Goal: Transaction & Acquisition: Purchase product/service

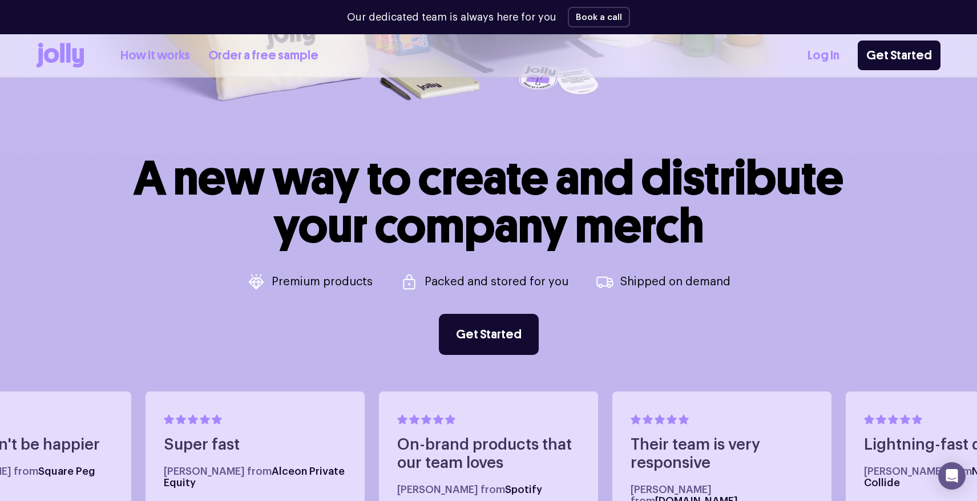
scroll to position [463, 0]
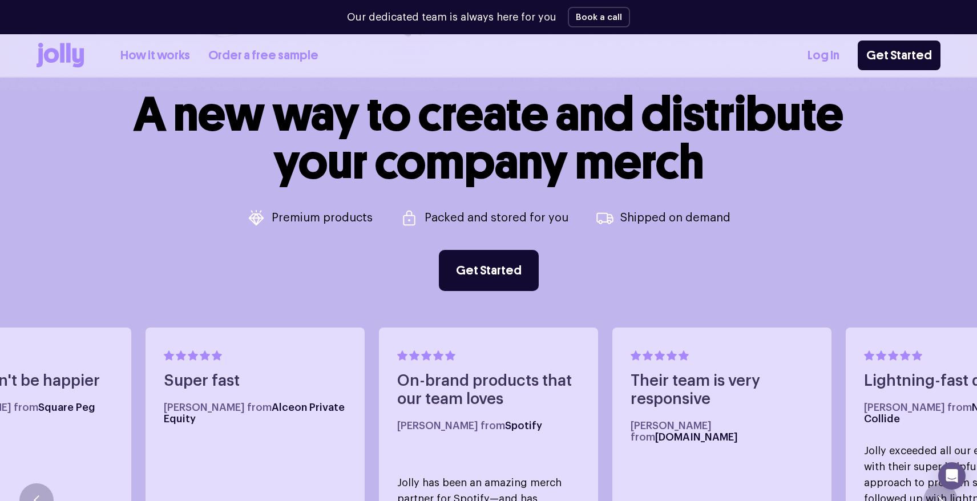
click at [450, 282] on link "Get Started" at bounding box center [489, 270] width 100 height 41
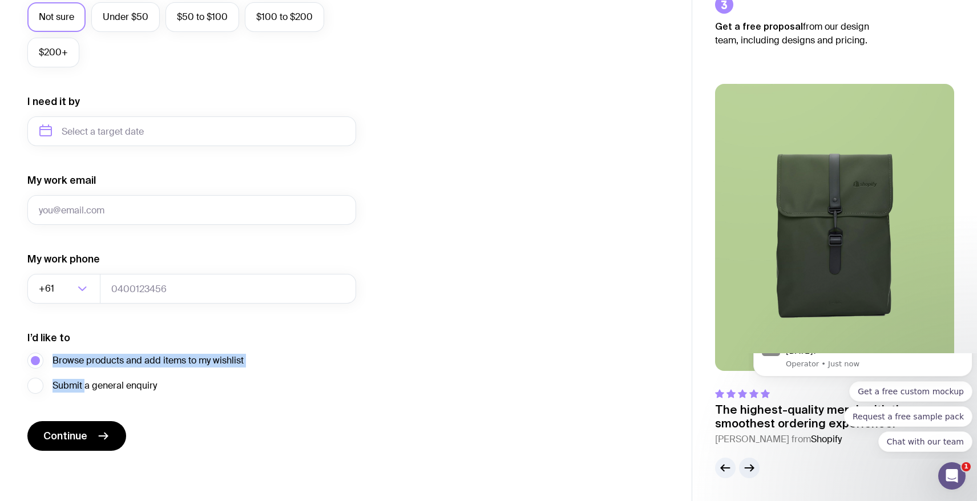
drag, startPoint x: 87, startPoint y: 388, endPoint x: 100, endPoint y: 339, distance: 50.8
click at [100, 339] on div "I’d like to Browse products and add items to my wishlist Submit a general enqui…" at bounding box center [191, 362] width 329 height 63
drag, startPoint x: 100, startPoint y: 339, endPoint x: 334, endPoint y: 351, distance: 234.9
click at [334, 351] on div "I’d like to Browse products and add items to my wishlist Submit a general enqui…" at bounding box center [191, 362] width 329 height 63
click at [62, 444] on button "Continue" at bounding box center [76, 436] width 99 height 30
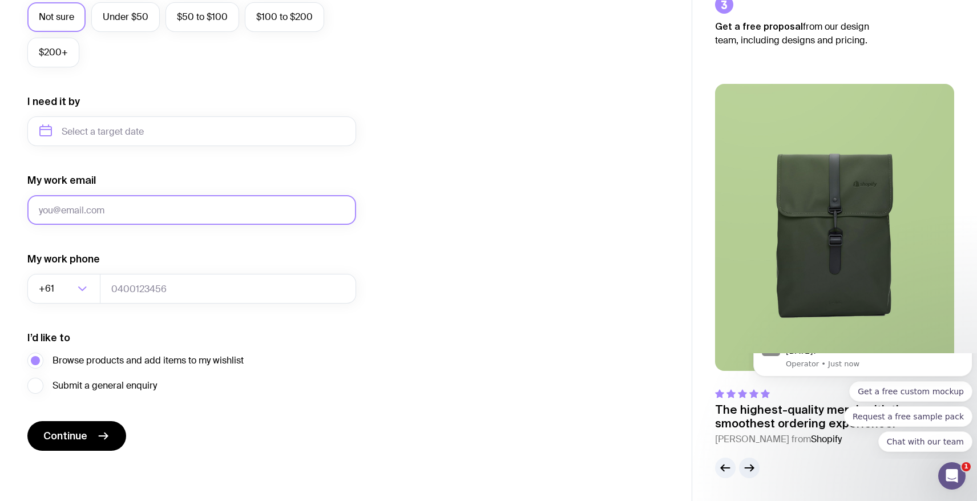
click at [162, 205] on input "My work email" at bounding box center [191, 210] width 329 height 30
type input "[PERSON_NAME][EMAIL_ADDRESS][DOMAIN_NAME]"
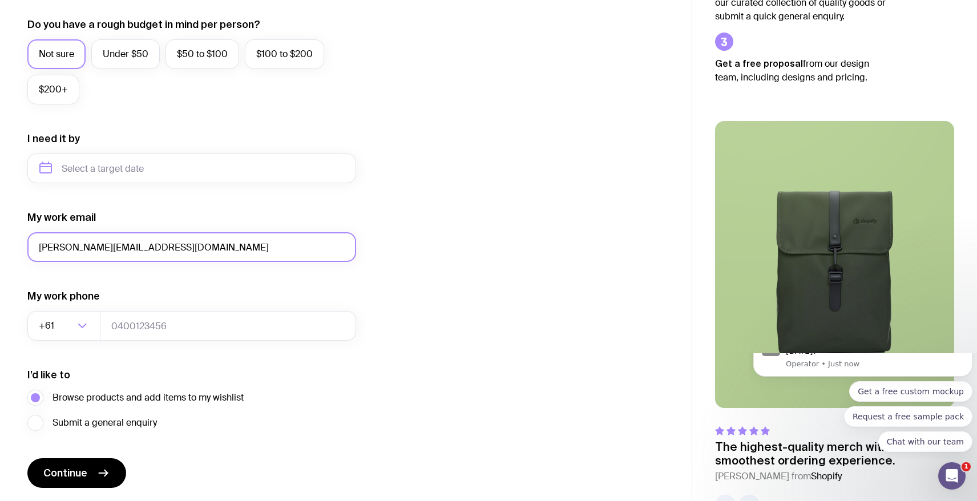
scroll to position [469, 0]
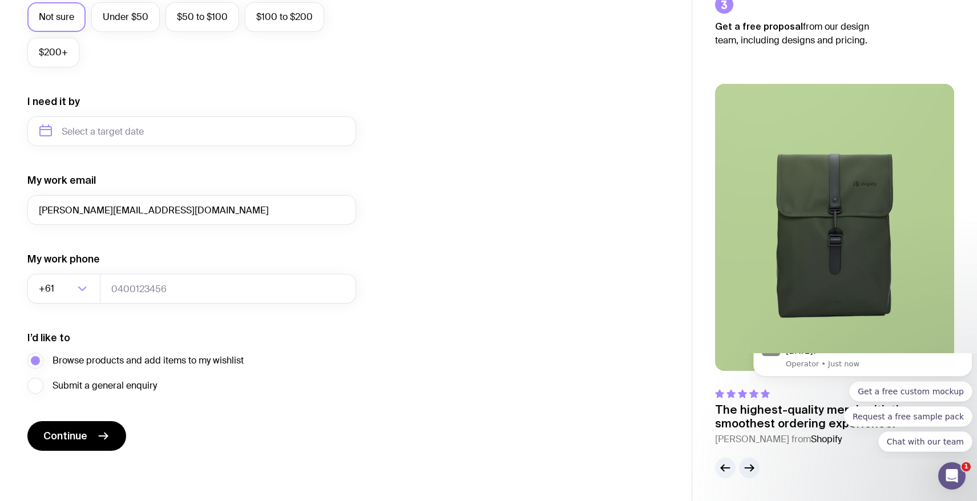
click at [64, 446] on button "Continue" at bounding box center [76, 436] width 99 height 30
click at [146, 292] on input "tel" at bounding box center [228, 289] width 256 height 30
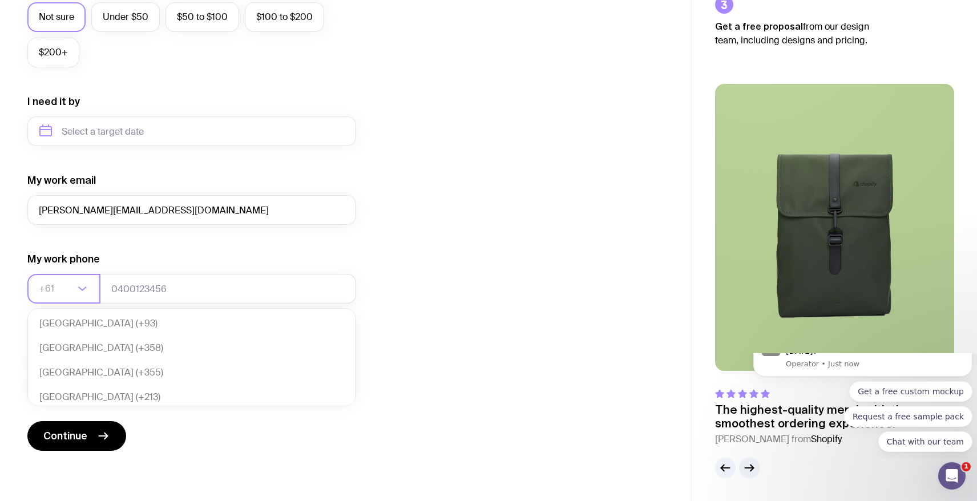
click at [86, 288] on icon "Search for option" at bounding box center [82, 289] width 14 height 14
click at [59, 348] on li "[GEOGRAPHIC_DATA] (+852)" at bounding box center [192, 348] width 328 height 25
type input "hon"
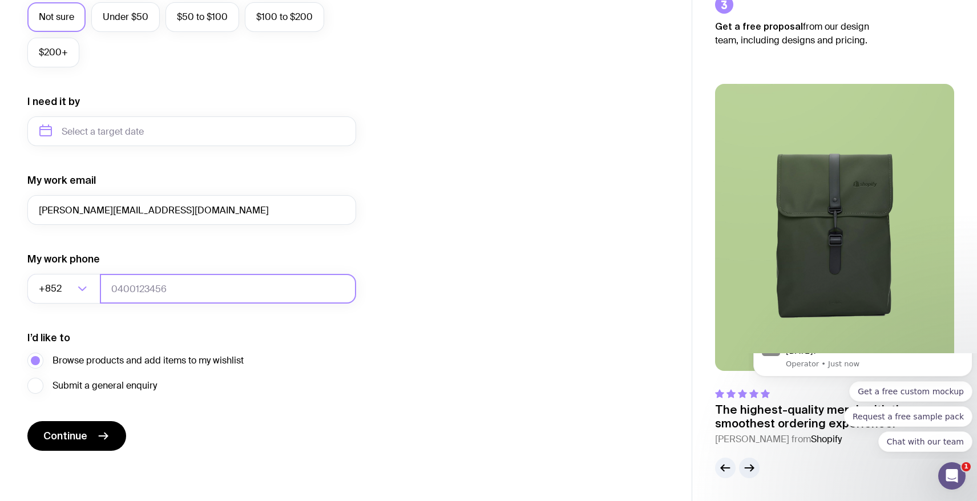
click at [166, 292] on input "tel" at bounding box center [228, 289] width 256 height 30
type input "61129453"
click at [27, 421] on button "Continue" at bounding box center [76, 436] width 99 height 30
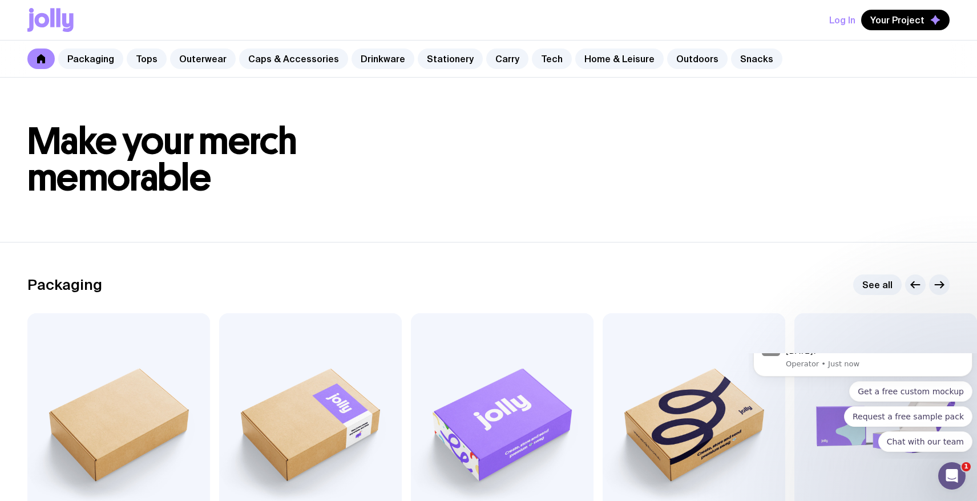
click at [955, 344] on icon "Dismiss notification" at bounding box center [958, 341] width 6 height 6
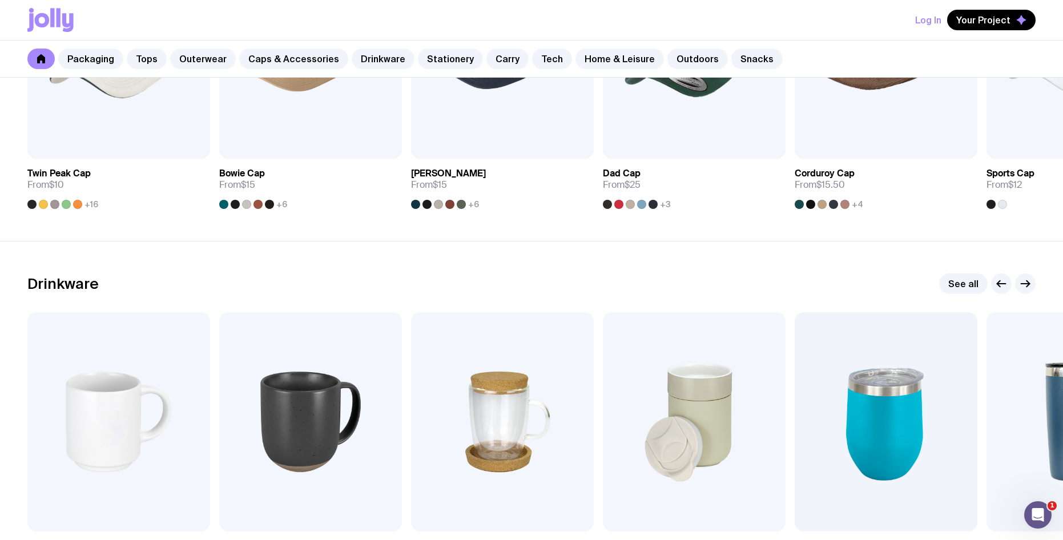
scroll to position [1655, 0]
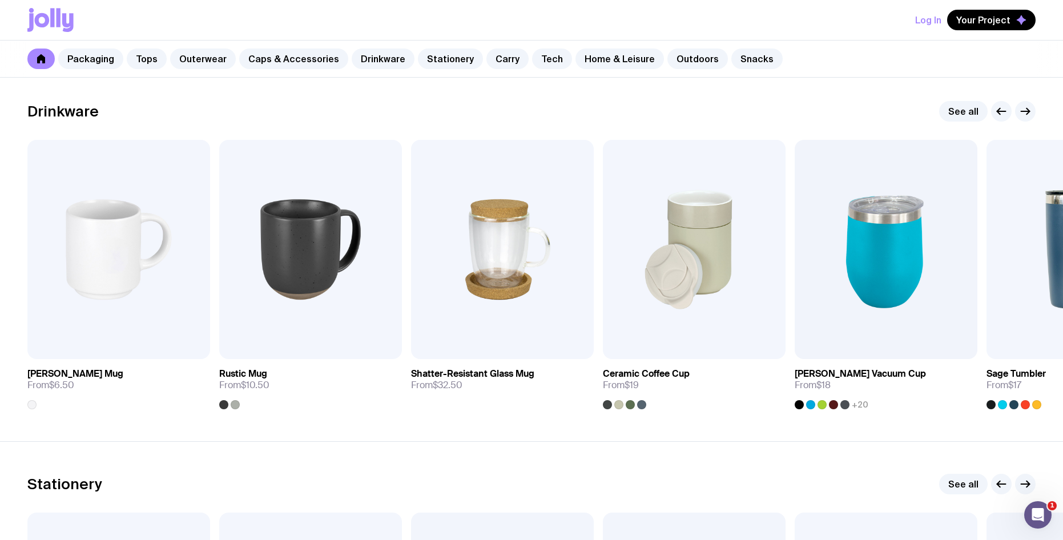
click at [977, 113] on button "button" at bounding box center [1025, 111] width 21 height 21
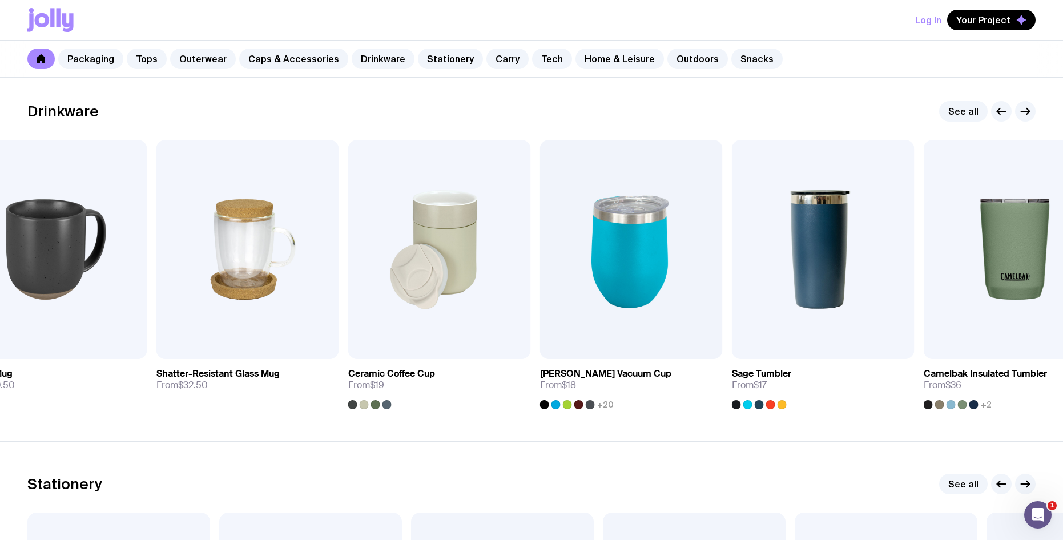
click at [977, 113] on button "button" at bounding box center [1025, 111] width 21 height 21
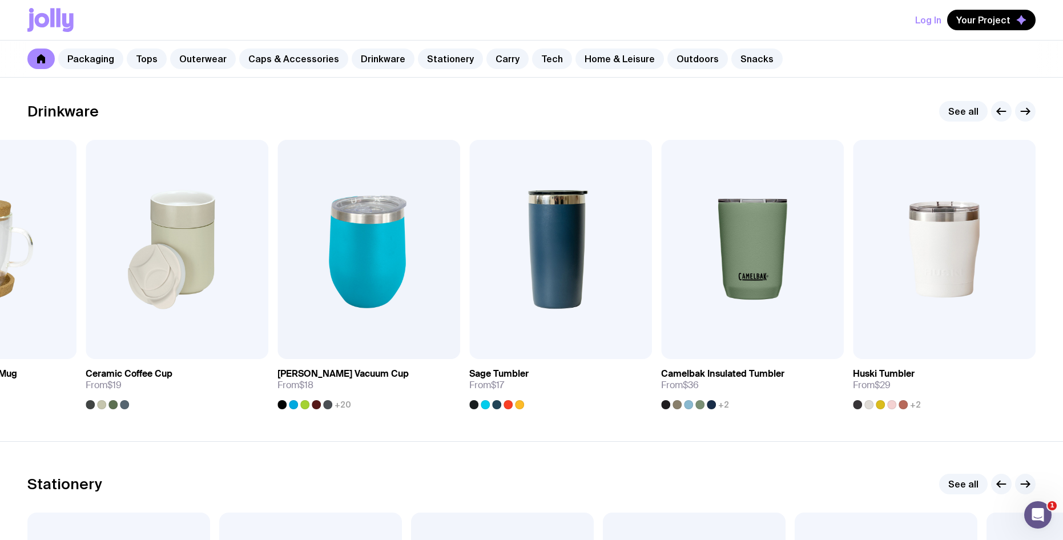
click at [977, 113] on button "button" at bounding box center [1025, 111] width 21 height 21
click at [977, 110] on button "button" at bounding box center [1001, 111] width 21 height 21
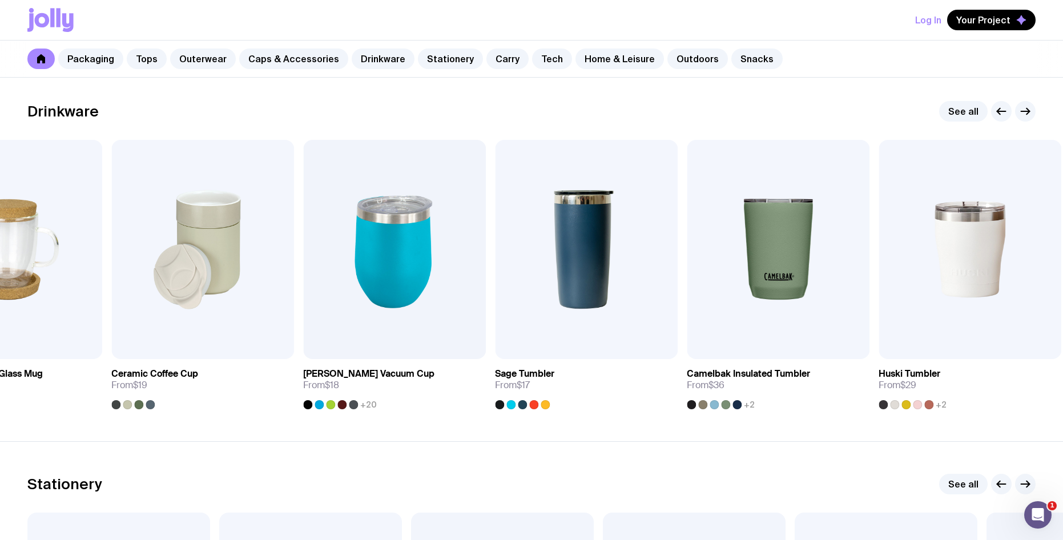
click at [977, 110] on button "button" at bounding box center [1001, 111] width 21 height 21
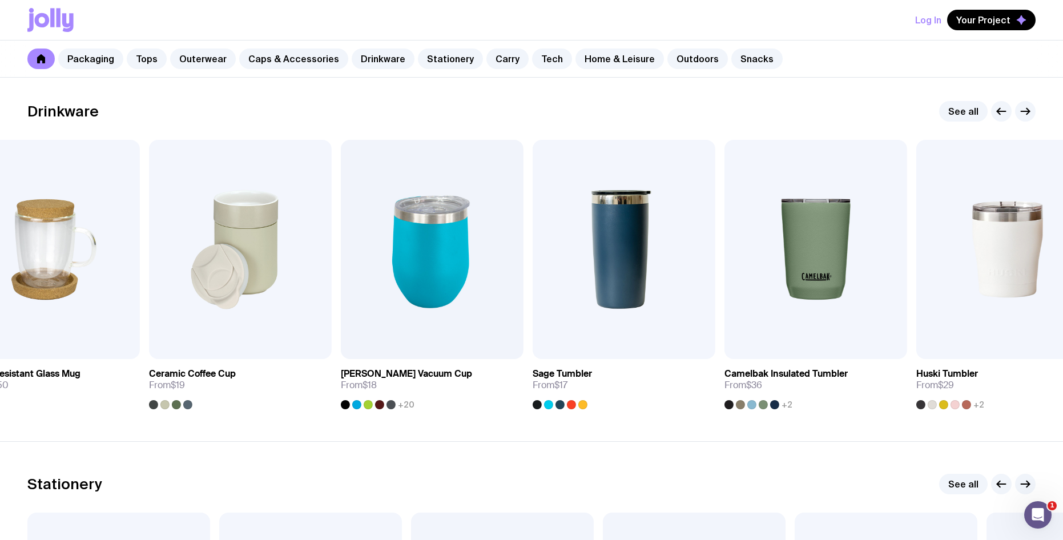
click at [977, 110] on button "button" at bounding box center [1001, 111] width 21 height 21
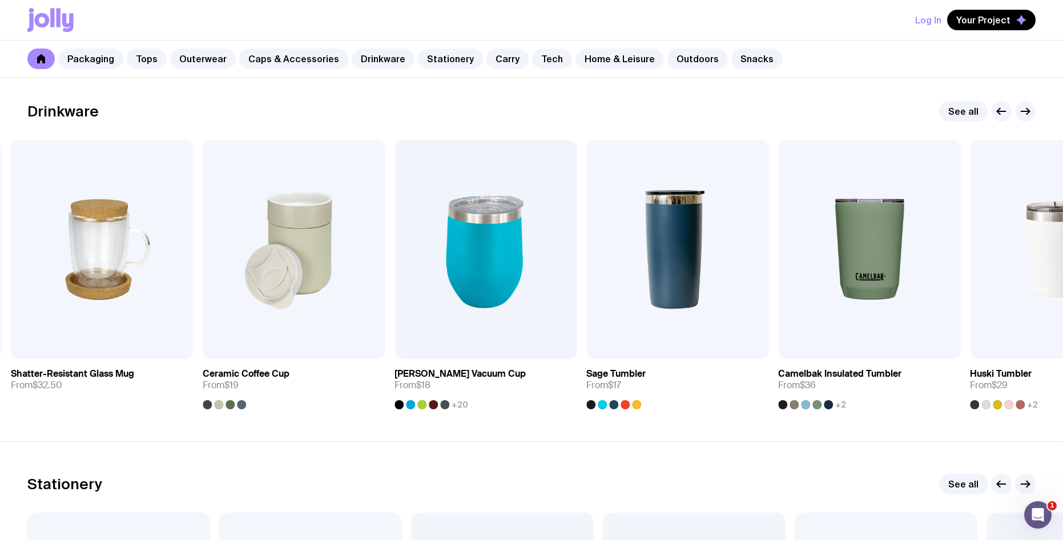
click at [977, 110] on button "button" at bounding box center [1001, 111] width 21 height 21
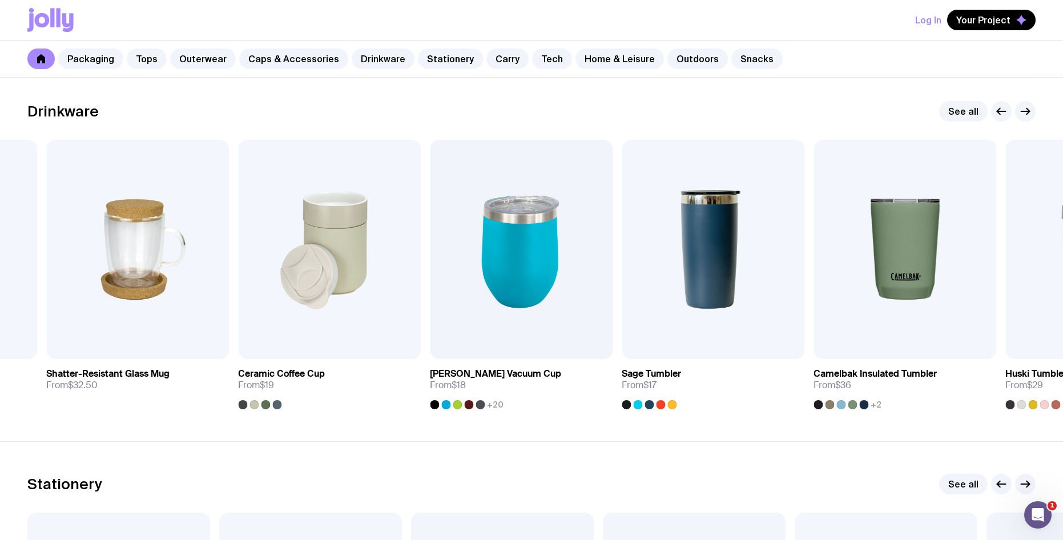
click at [977, 110] on button "button" at bounding box center [1001, 111] width 21 height 21
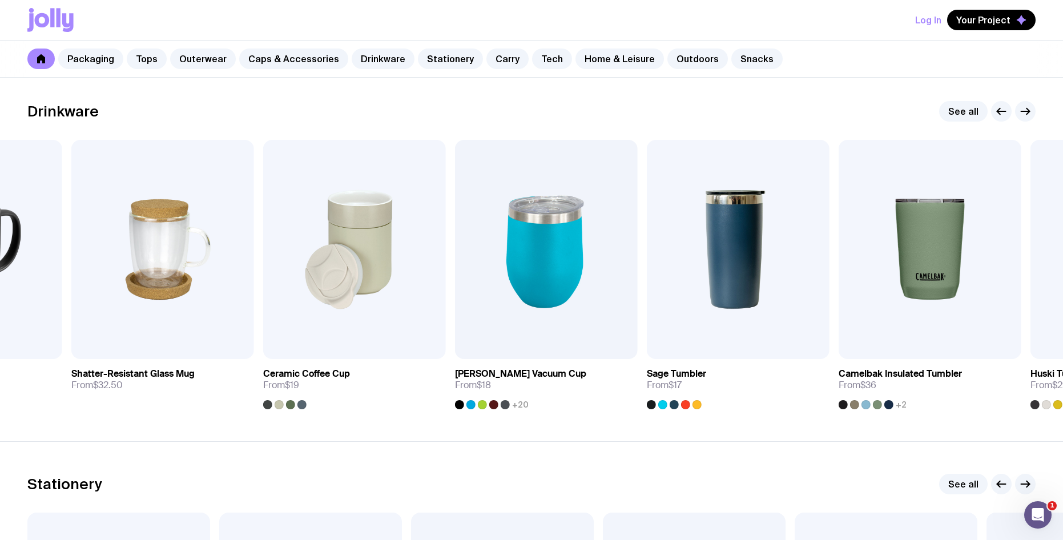
click at [977, 110] on button "button" at bounding box center [1001, 111] width 21 height 21
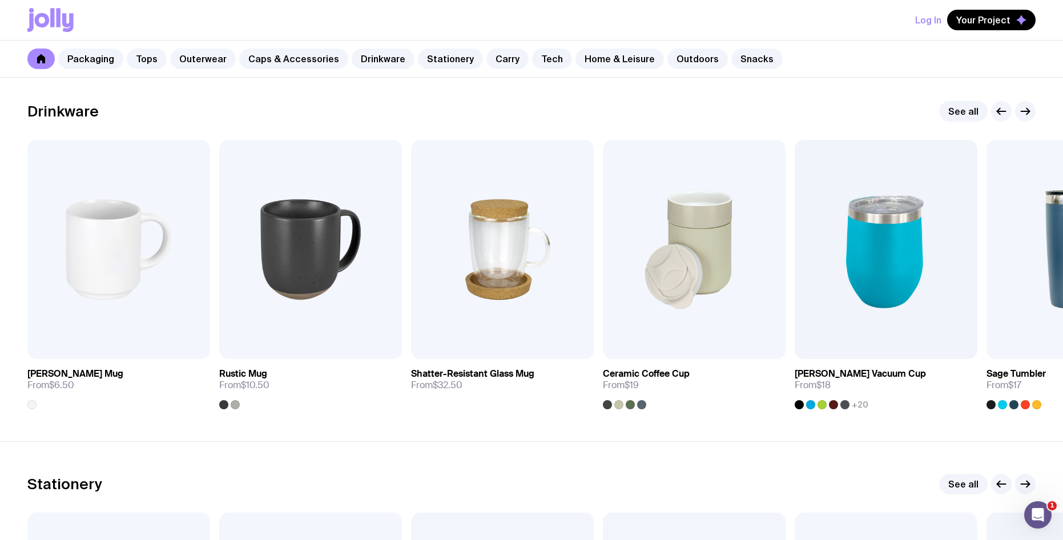
click at [977, 111] on icon "button" at bounding box center [1025, 111] width 9 height 0
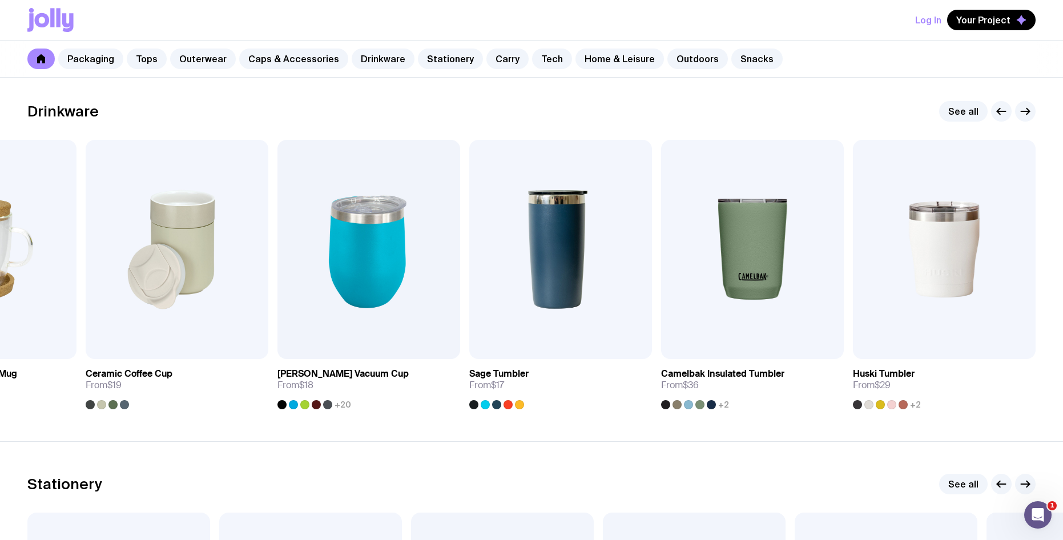
click at [894, 268] on img at bounding box center [944, 249] width 183 height 219
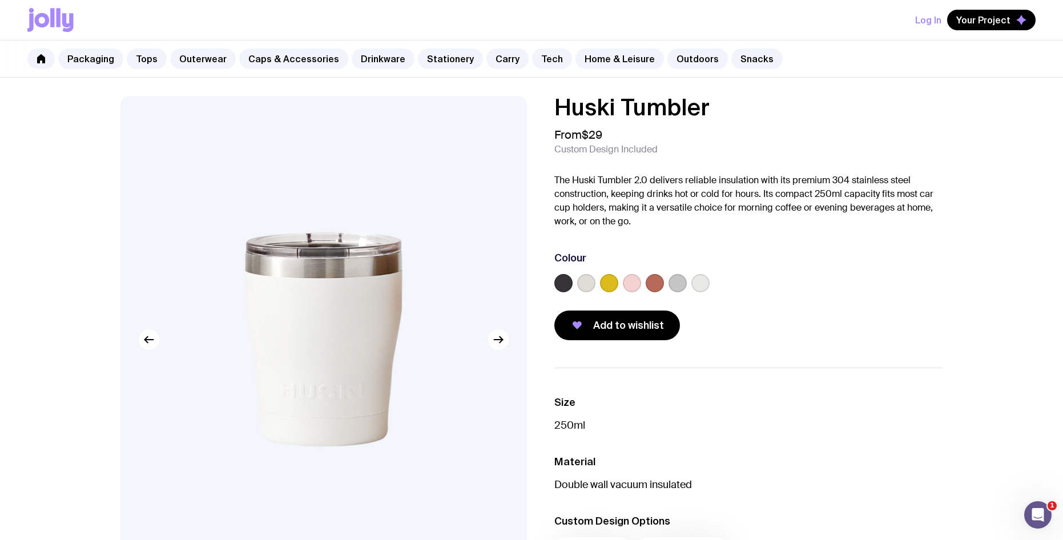
click at [493, 345] on icon "button" at bounding box center [498, 340] width 14 height 14
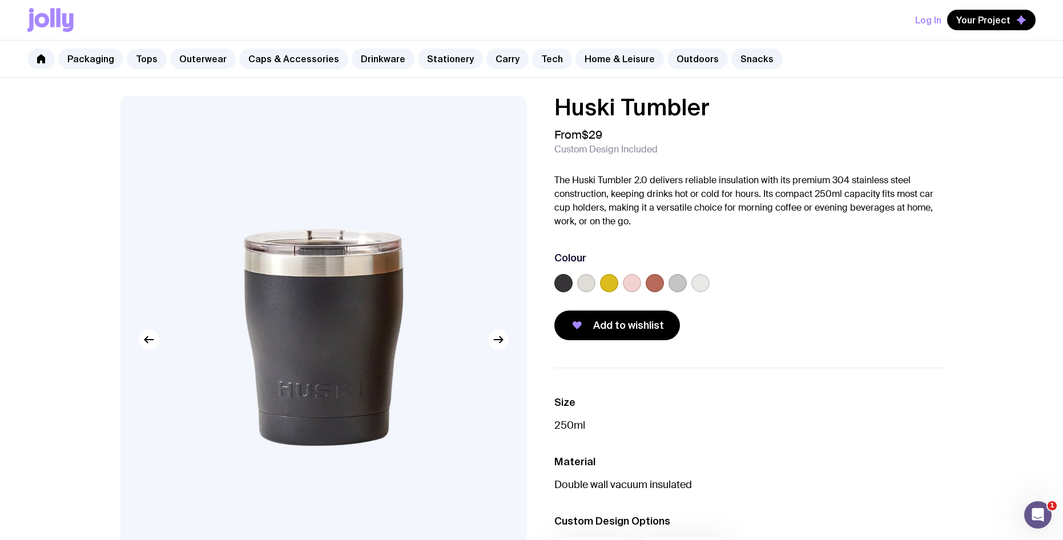
click at [493, 345] on icon "button" at bounding box center [498, 340] width 14 height 14
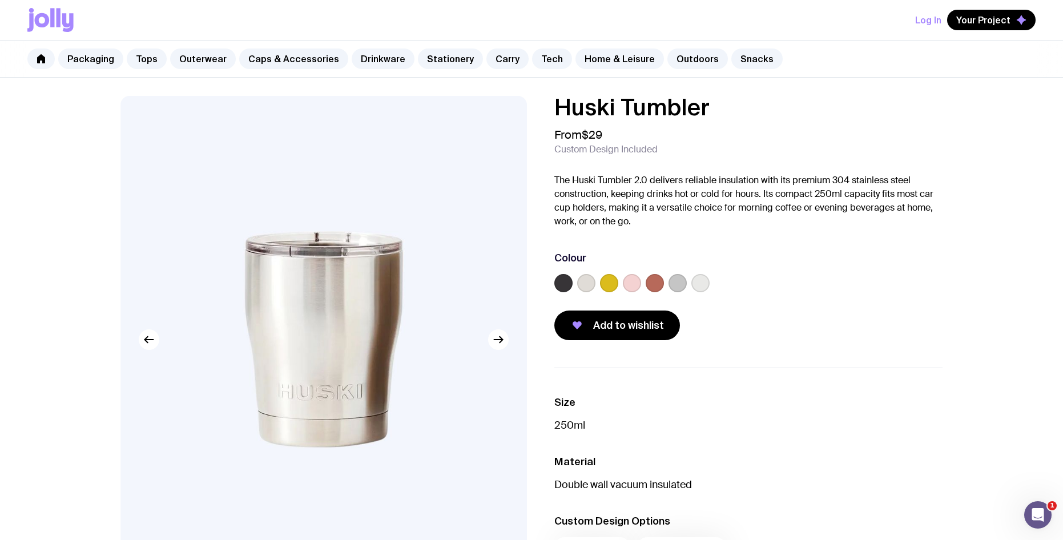
click at [493, 345] on icon "button" at bounding box center [498, 340] width 14 height 14
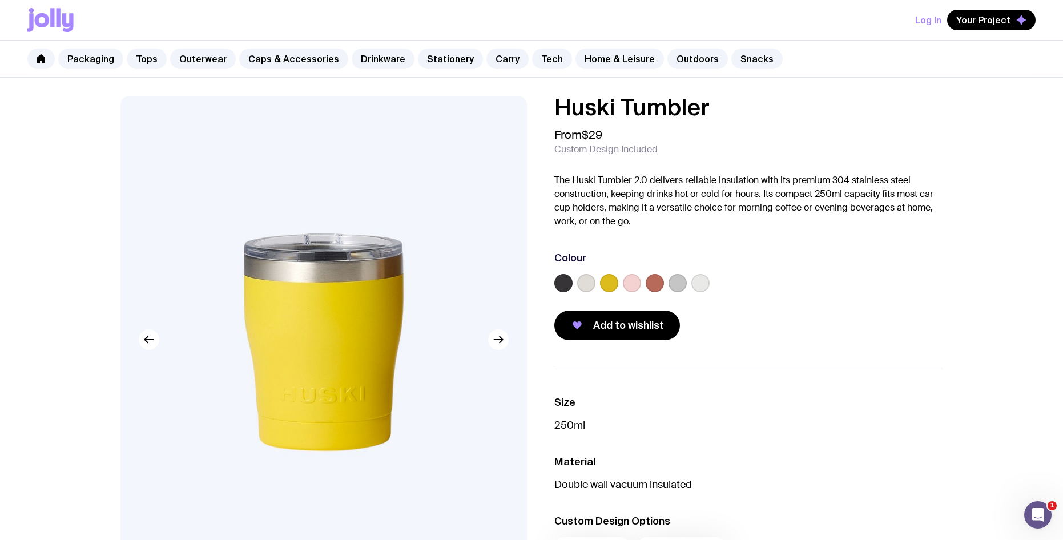
click at [493, 345] on icon "button" at bounding box center [498, 340] width 14 height 14
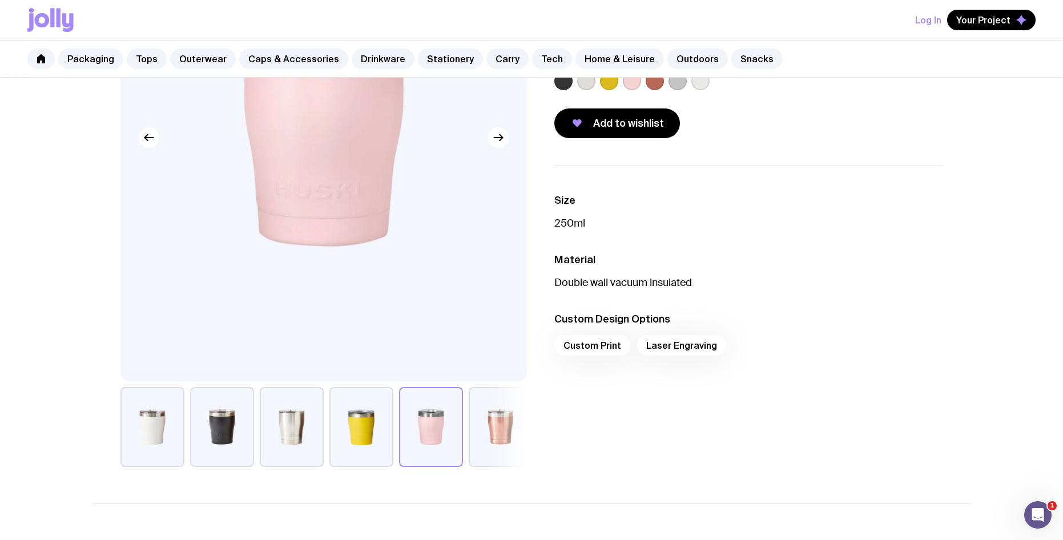
scroll to position [285, 0]
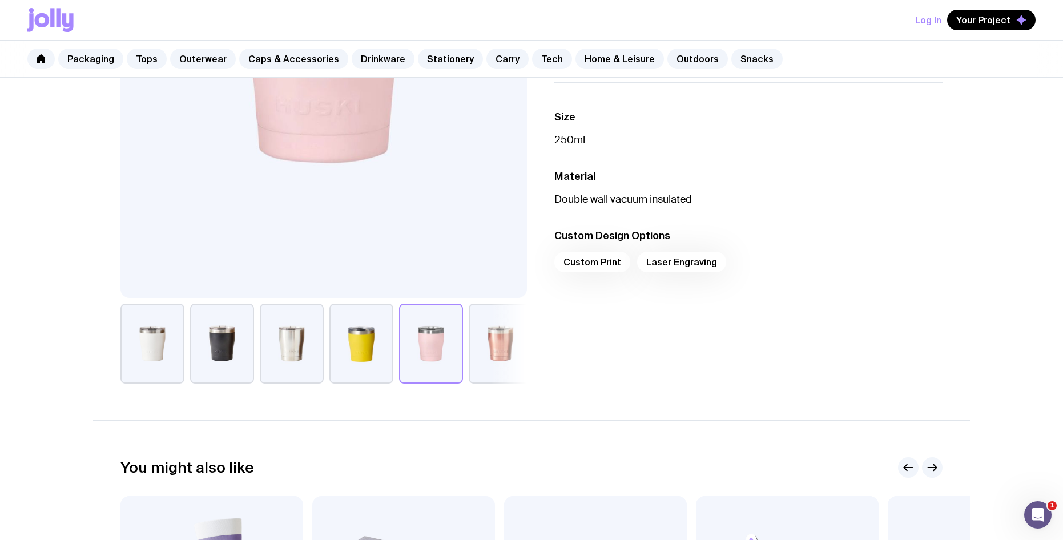
click at [606, 268] on div "Custom Print Laser Engraving" at bounding box center [748, 265] width 388 height 27
click at [600, 261] on div "Custom Print Laser Engraving" at bounding box center [748, 265] width 388 height 27
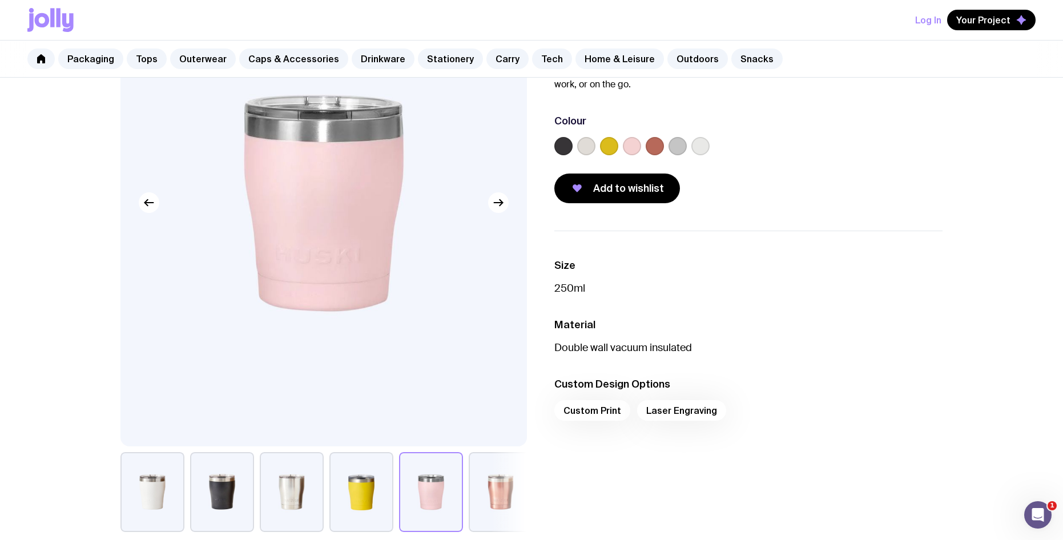
scroll to position [0, 0]
